Goal: Task Accomplishment & Management: Use online tool/utility

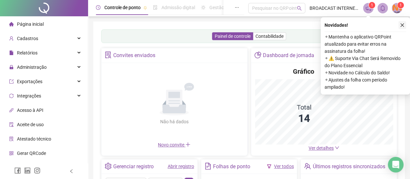
click at [402, 24] on icon "close" at bounding box center [402, 25] width 5 height 5
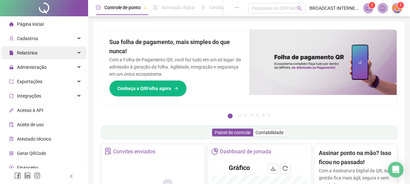
click at [35, 54] on span "Relatórios" at bounding box center [27, 52] width 21 height 5
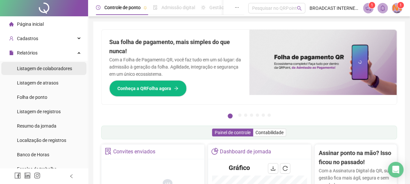
click at [31, 72] on div "Listagem de colaboradores" at bounding box center [44, 68] width 55 height 13
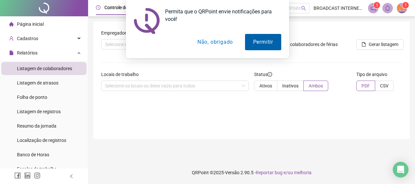
click at [262, 42] on button "Permitir" at bounding box center [263, 42] width 36 height 16
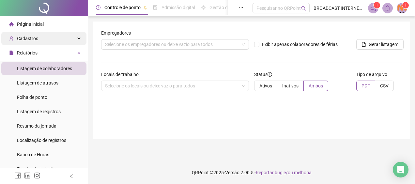
click at [32, 39] on span "Cadastros" at bounding box center [27, 38] width 21 height 5
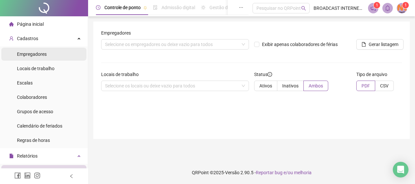
click at [40, 56] on span "Empregadores" at bounding box center [32, 54] width 30 height 5
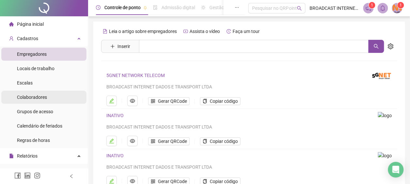
click at [34, 99] on span "Colaboradores" at bounding box center [32, 97] width 30 height 5
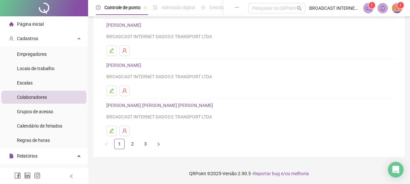
scroll to position [131, 0]
click at [134, 143] on link "2" at bounding box center [133, 144] width 10 height 10
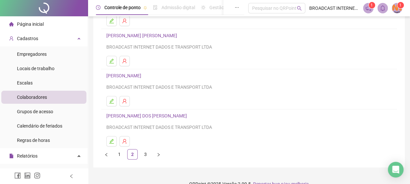
scroll to position [131, 0]
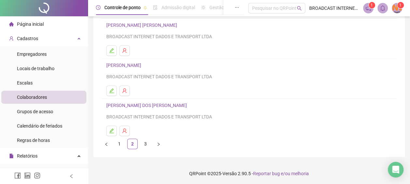
click at [134, 63] on link "[PERSON_NAME]" at bounding box center [124, 65] width 37 height 5
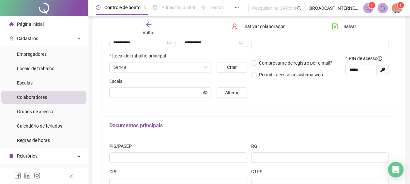
scroll to position [134, 0]
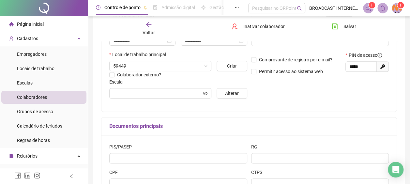
type input "**********"
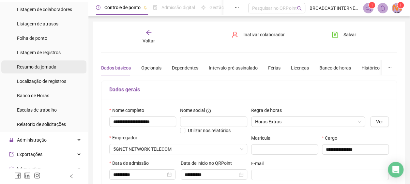
scroll to position [163, 0]
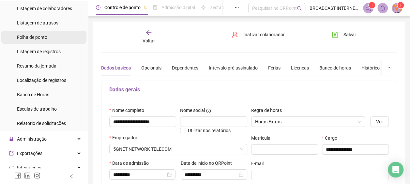
click at [32, 36] on span "Folha de ponto" at bounding box center [32, 37] width 30 height 5
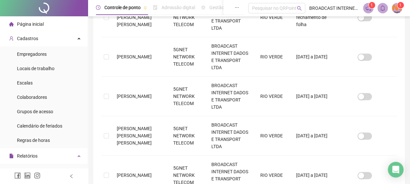
scroll to position [112, 0]
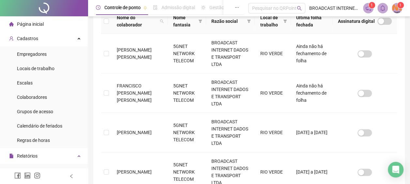
click at [365, 9] on span at bounding box center [368, 8] width 10 height 10
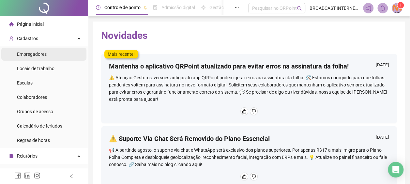
click at [31, 57] on div "Empregadores" at bounding box center [32, 54] width 30 height 13
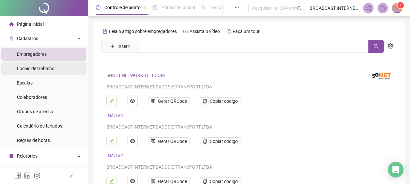
click at [32, 68] on span "Locais de trabalho" at bounding box center [36, 68] width 38 height 5
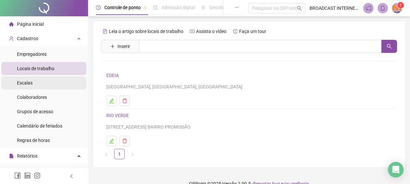
click at [21, 84] on span "Escalas" at bounding box center [25, 82] width 16 height 5
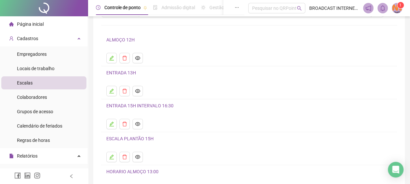
scroll to position [95, 0]
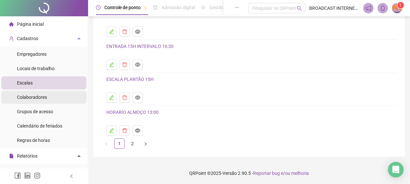
click at [27, 101] on div "Colaboradores" at bounding box center [32, 97] width 30 height 13
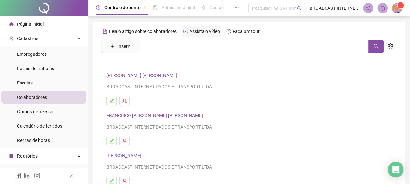
click at [194, 29] on span "Assista o vídeo" at bounding box center [205, 31] width 30 height 5
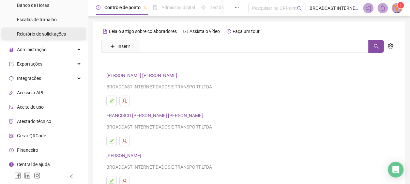
scroll to position [255, 0]
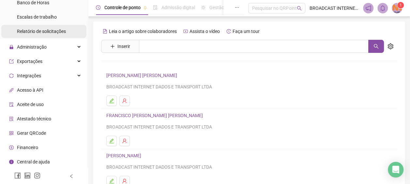
click at [46, 31] on span "Relatório de solicitações" at bounding box center [41, 31] width 49 height 5
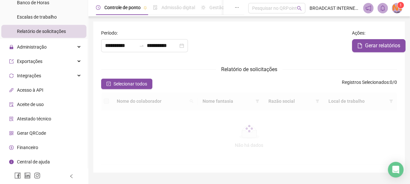
type input "**********"
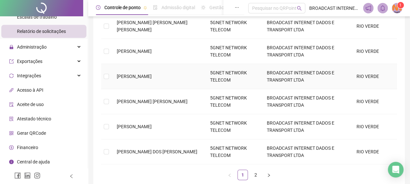
scroll to position [229, 0]
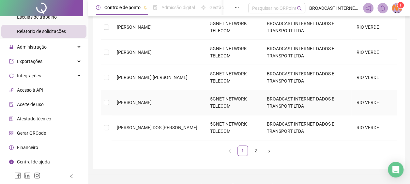
click at [152, 103] on span "[PERSON_NAME]" at bounding box center [134, 102] width 35 height 5
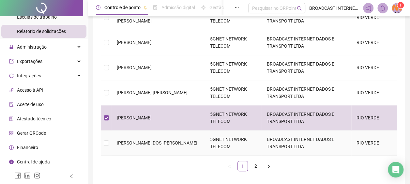
scroll to position [175, 0]
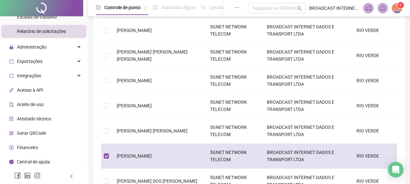
click at [278, 158] on td "BROADCAST INTERNET DADOS E TRANSPORT LTDA" at bounding box center [307, 156] width 90 height 25
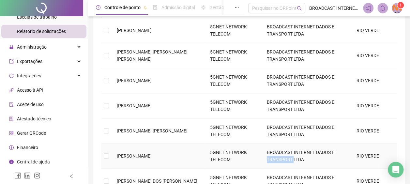
click at [278, 158] on td "BROADCAST INTERNET DADOS E TRANSPORT LTDA" at bounding box center [307, 156] width 90 height 25
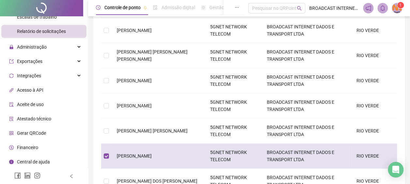
drag, startPoint x: 278, startPoint y: 158, endPoint x: 274, endPoint y: 154, distance: 5.5
click at [274, 154] on td "BROADCAST INTERNET DADOS E TRANSPORT LTDA" at bounding box center [307, 156] width 90 height 25
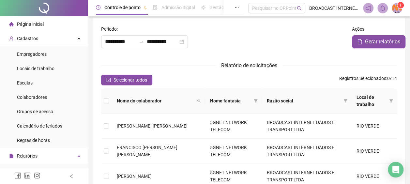
scroll to position [0, 0]
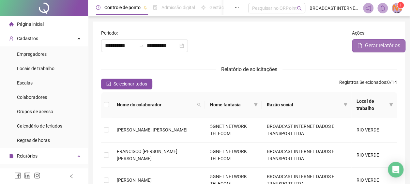
click at [379, 48] on span "Gerar relatórios" at bounding box center [382, 46] width 35 height 8
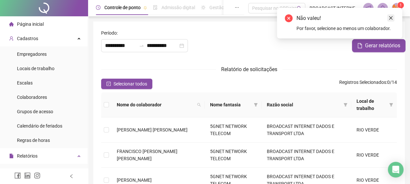
click at [393, 18] on icon "close" at bounding box center [391, 18] width 5 height 5
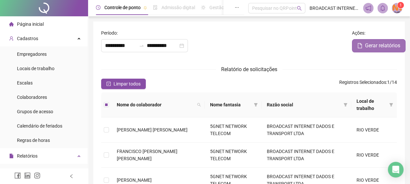
click at [380, 44] on span "Gerar relatórios" at bounding box center [382, 46] width 35 height 8
